Goal: Check status: Check status

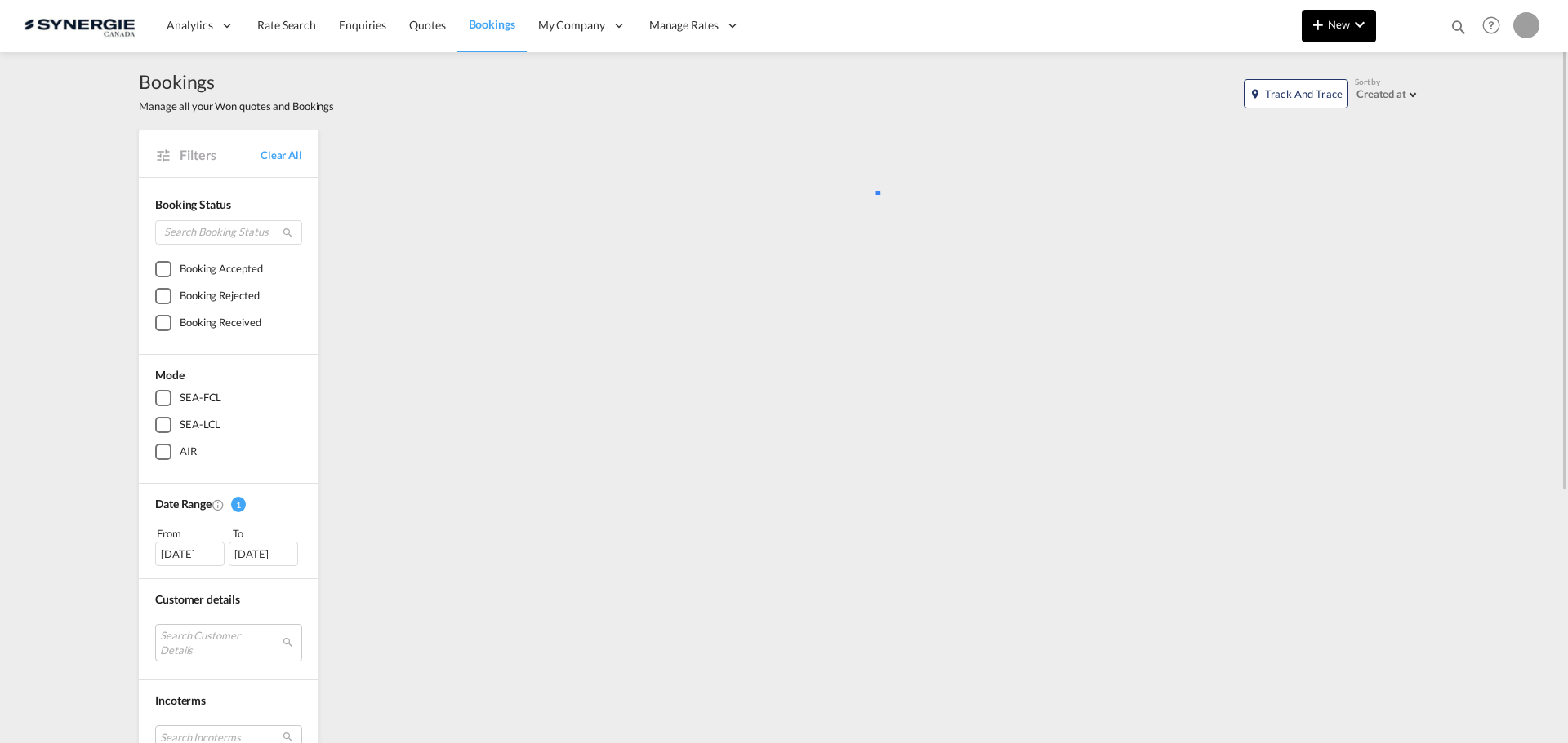
click at [1331, 31] on button "New" at bounding box center [1339, 25] width 74 height 32
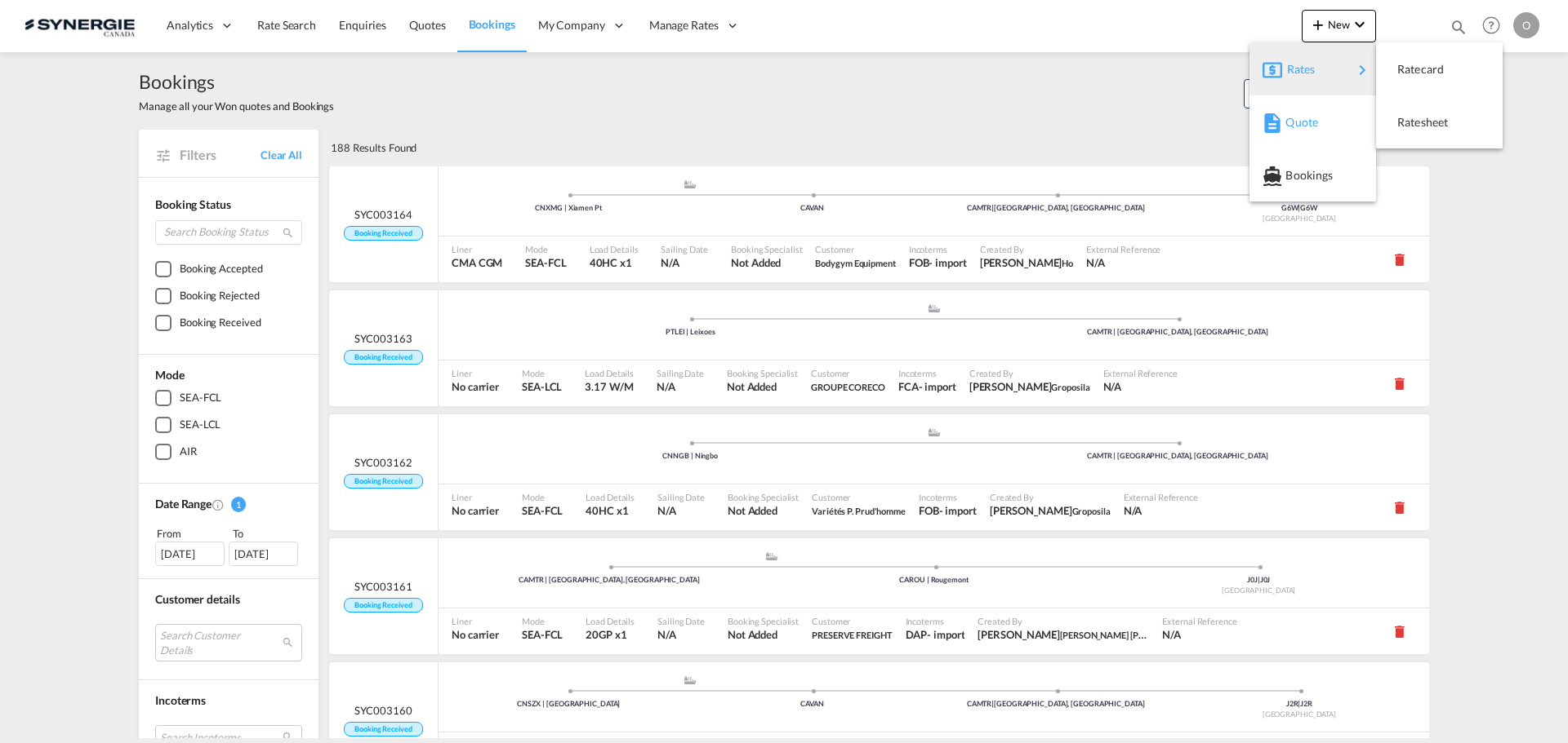
click at [1303, 126] on span "Quote" at bounding box center [1294, 122] width 18 height 32
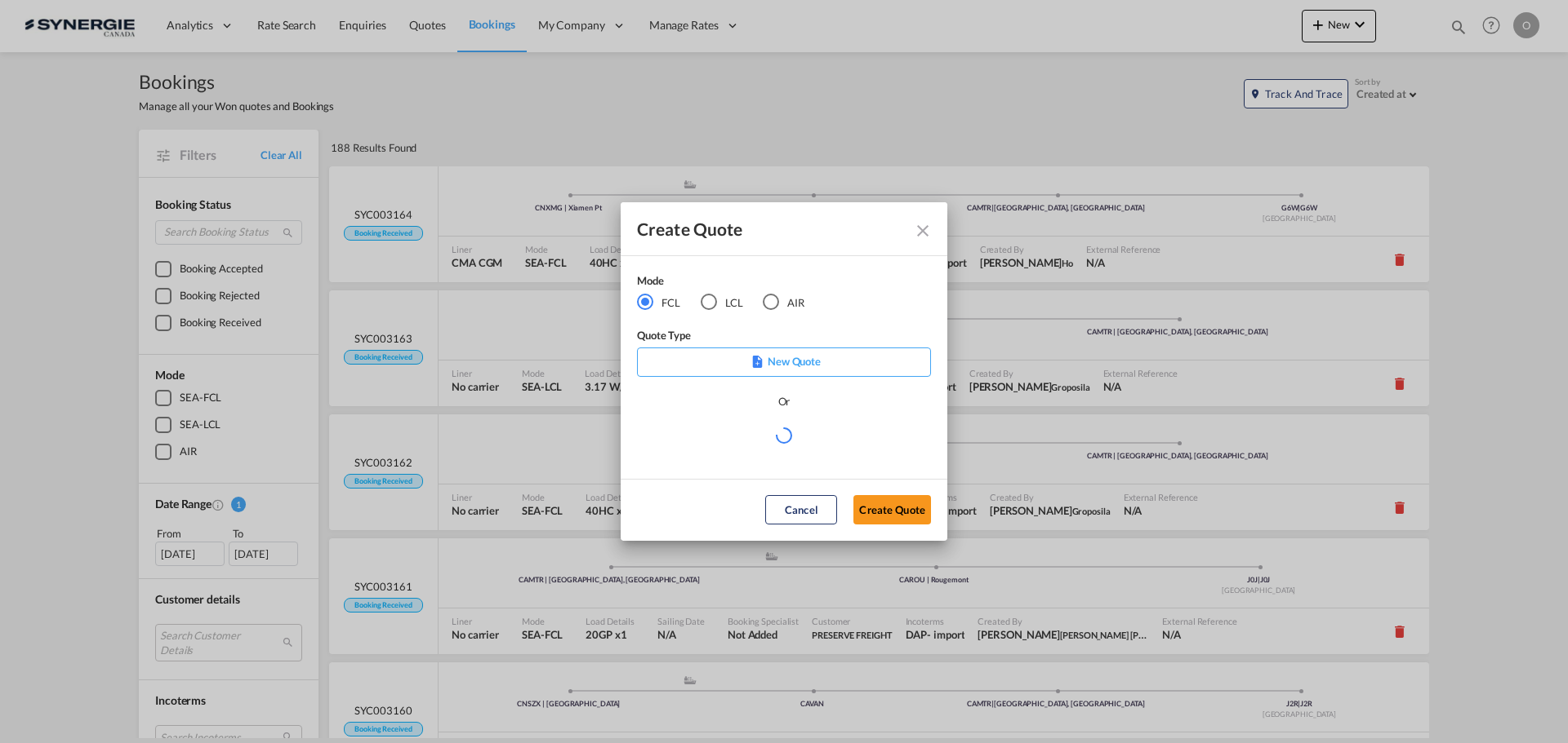
drag, startPoint x: 948, startPoint y: 90, endPoint x: 1062, endPoint y: 74, distance: 115.1
click at [948, 89] on div "Create Quote Mode FCL LCL AIR Quote Type New Quote Or Cancel Create Quote" at bounding box center [784, 372] width 1568 height 743
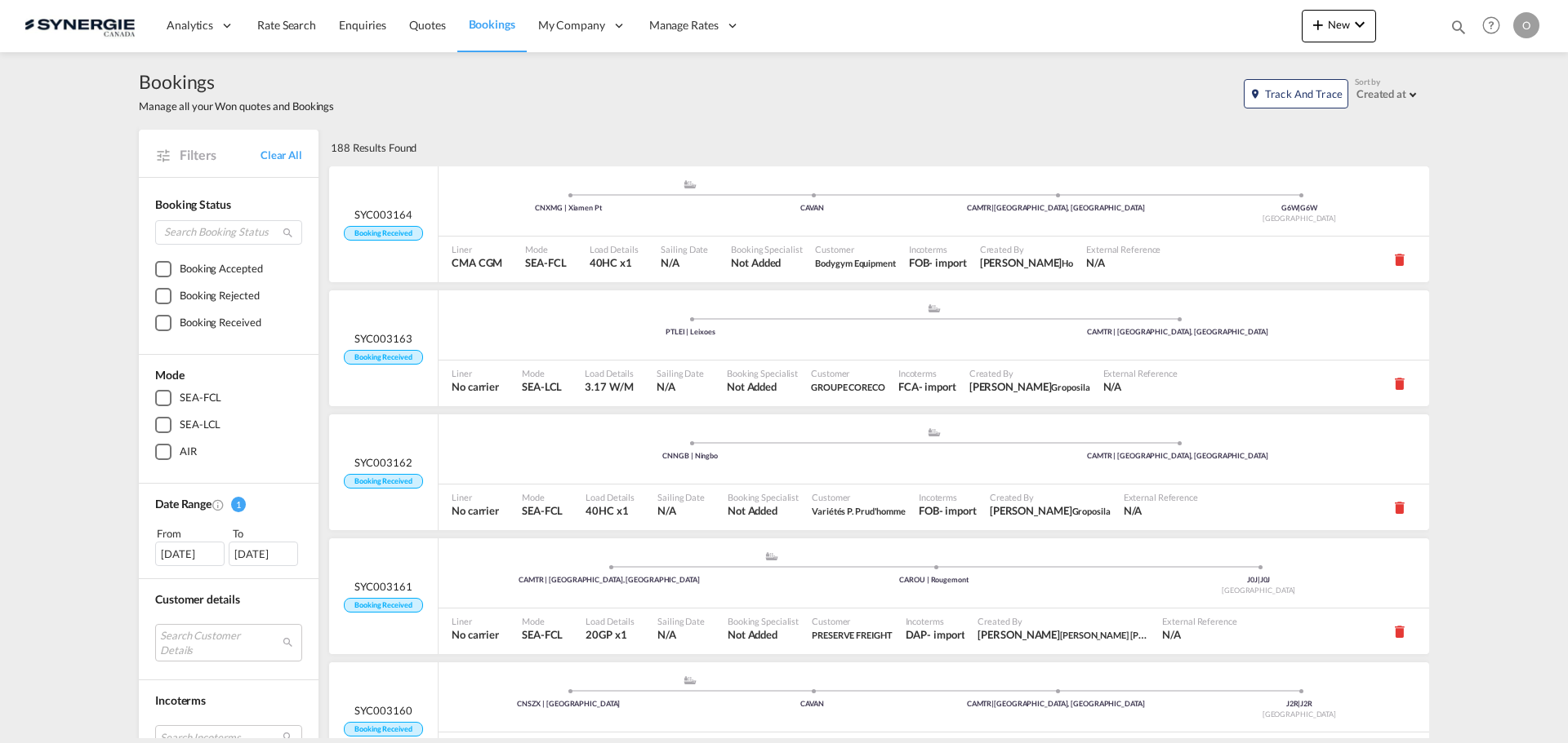
click at [1450, 22] on md-icon "icon-magnify" at bounding box center [1458, 26] width 18 height 18
click at [1198, 37] on select "Bookings Quotes Enquiries" at bounding box center [1197, 27] width 77 height 29
select select "Quotes"
click at [1159, 13] on select "Bookings Quotes Enquiries" at bounding box center [1197, 27] width 77 height 29
click at [1283, 18] on input at bounding box center [1335, 26] width 203 height 28
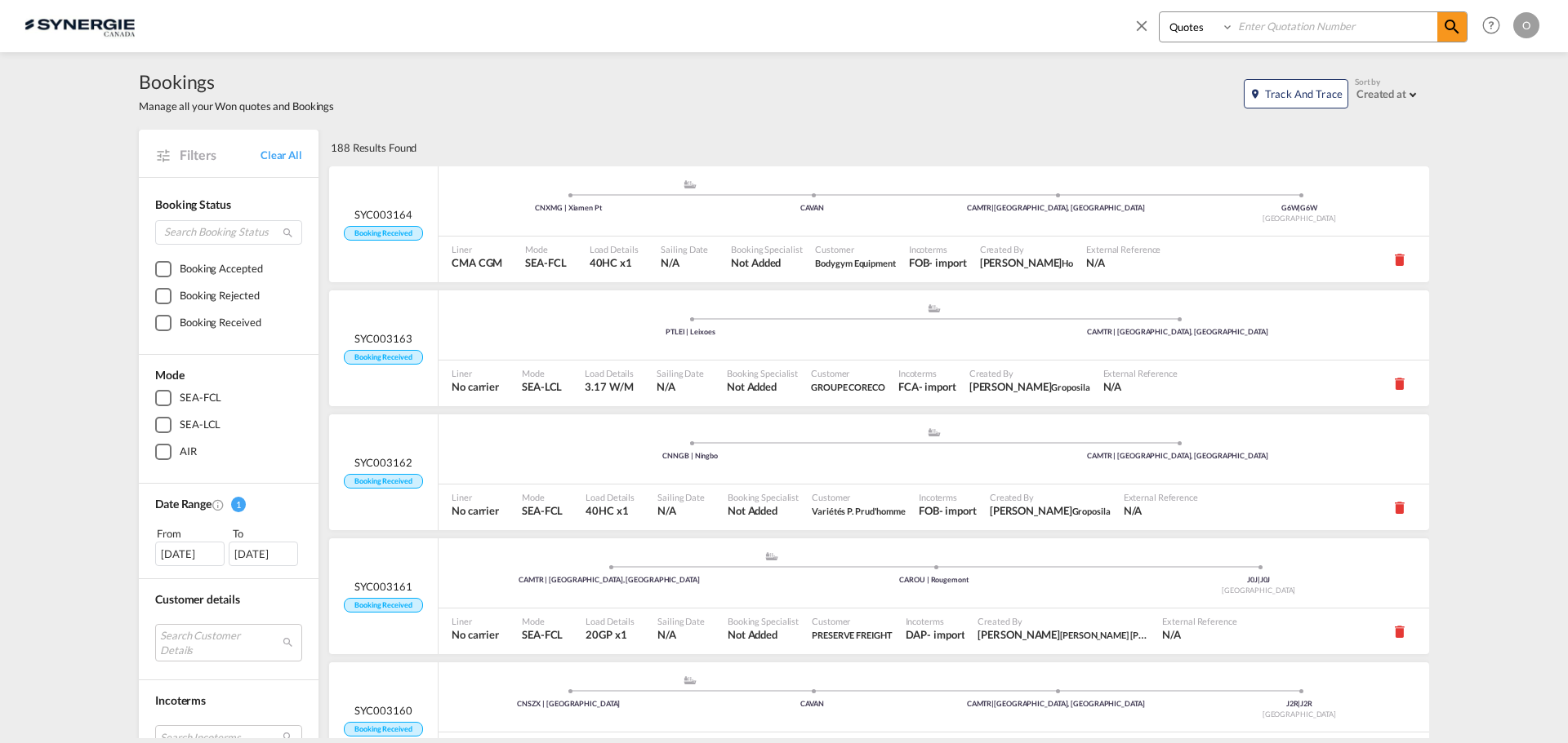
paste input "SYC000014727"
type input "SYC000014727"
click at [1449, 26] on md-icon "icon-magnify" at bounding box center [1452, 27] width 20 height 20
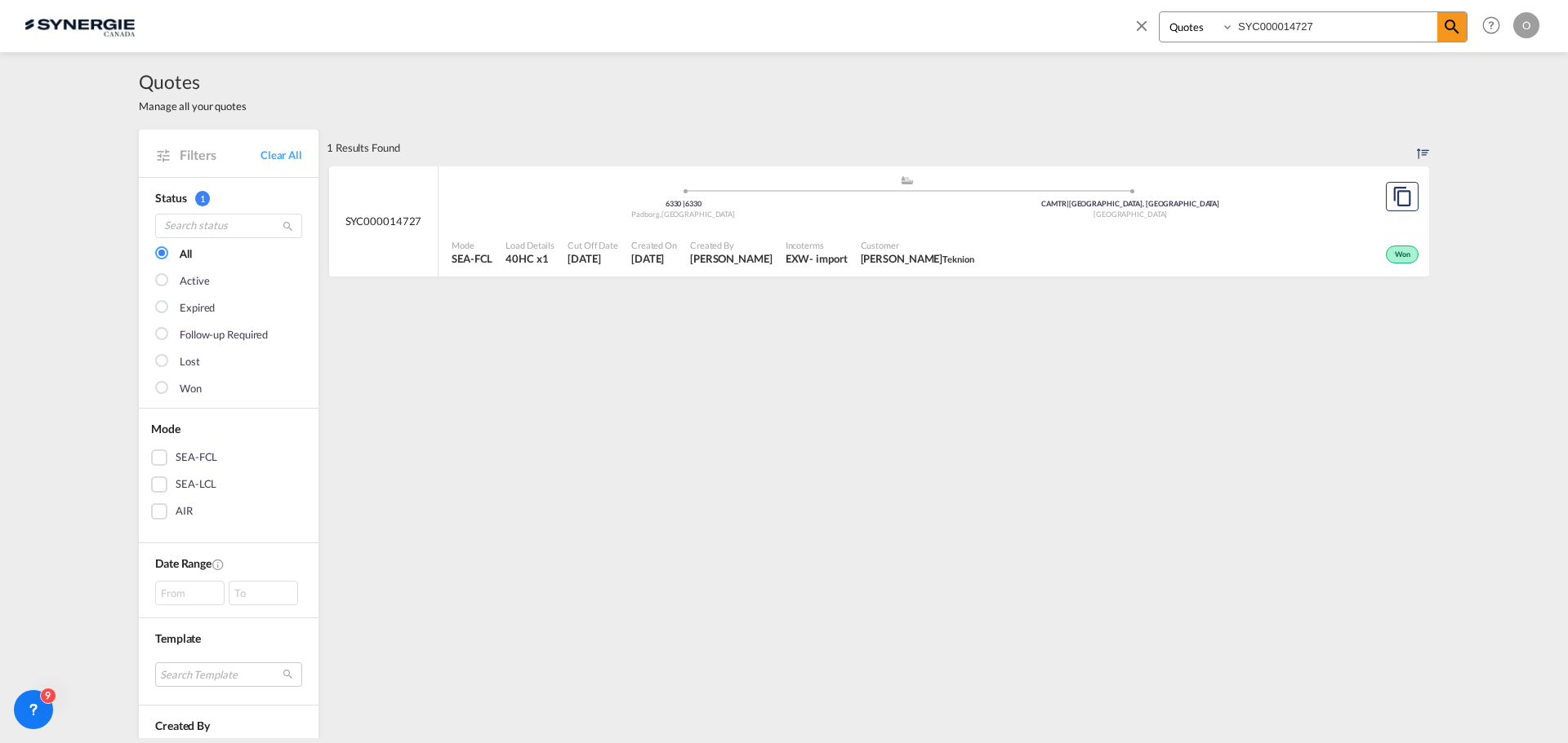
click at [941, 251] on span "[PERSON_NAME]" at bounding box center [918, 258] width 113 height 15
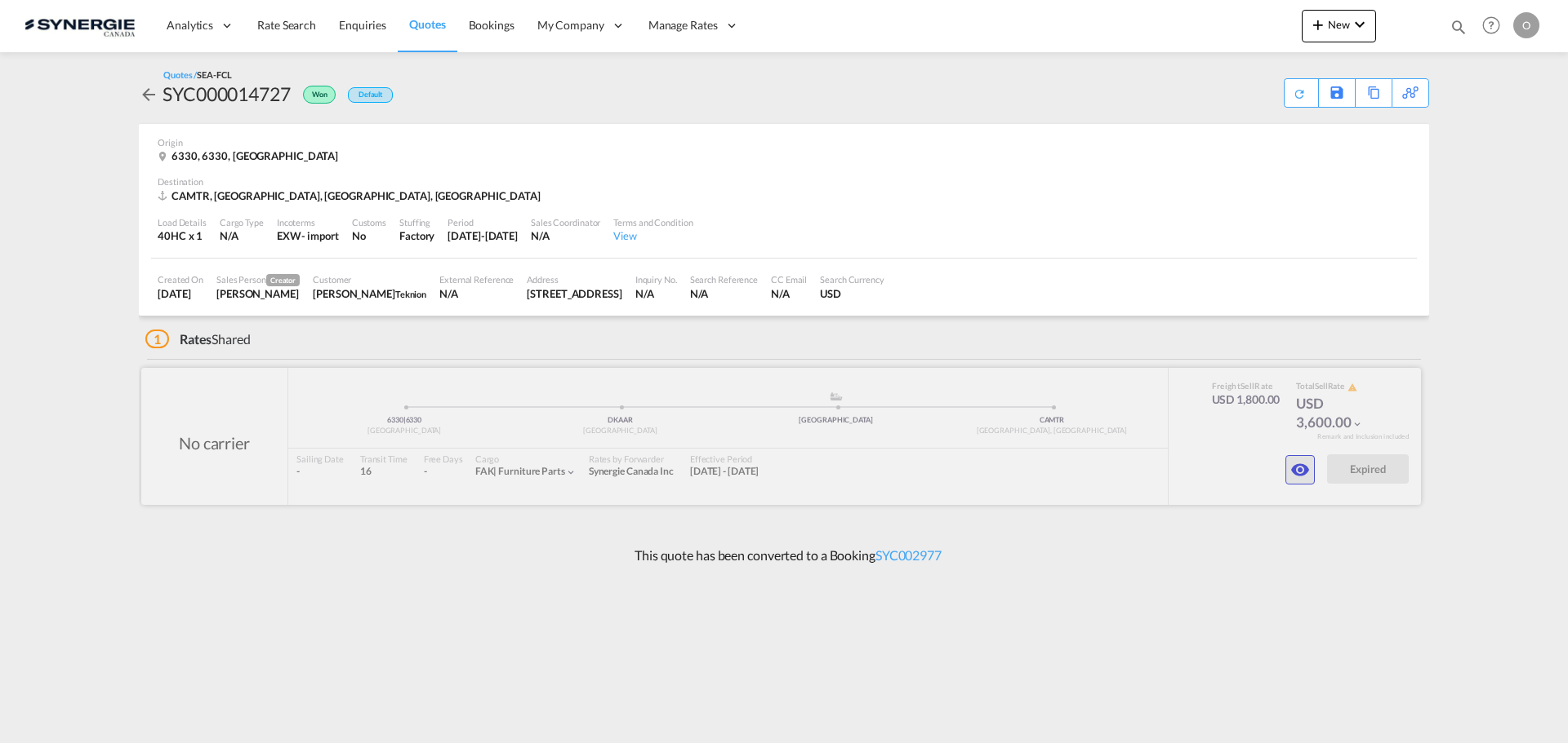
click at [1292, 466] on md-icon "icon-eye" at bounding box center [1300, 470] width 20 height 20
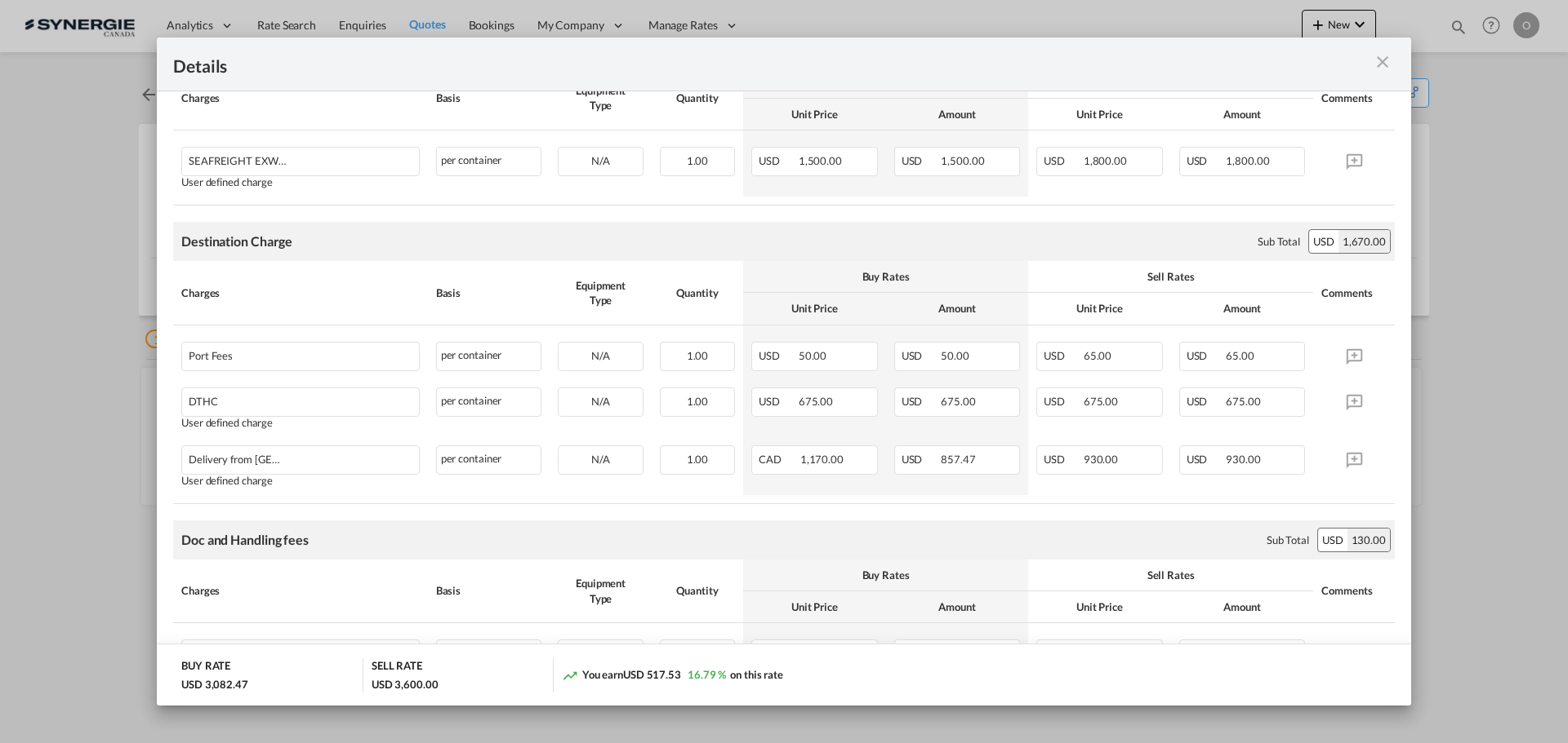
scroll to position [408, 0]
